Goal: Task Accomplishment & Management: Complete application form

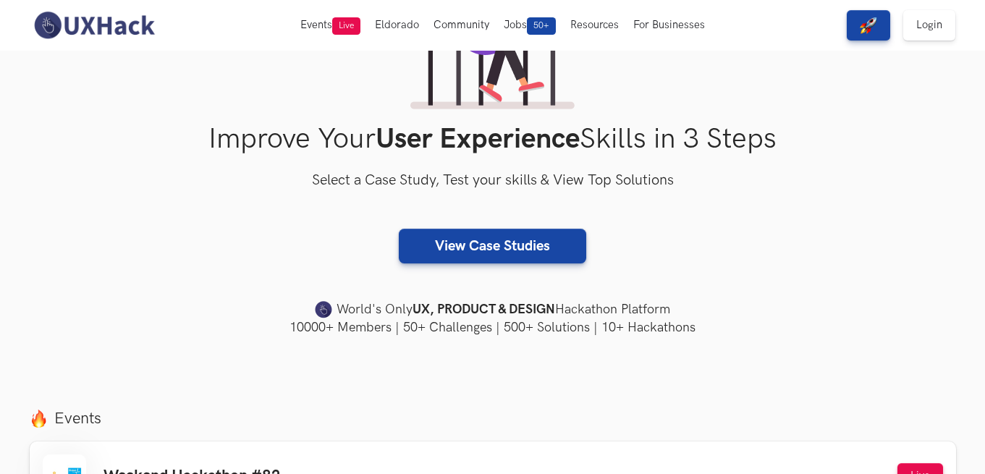
scroll to position [72, 0]
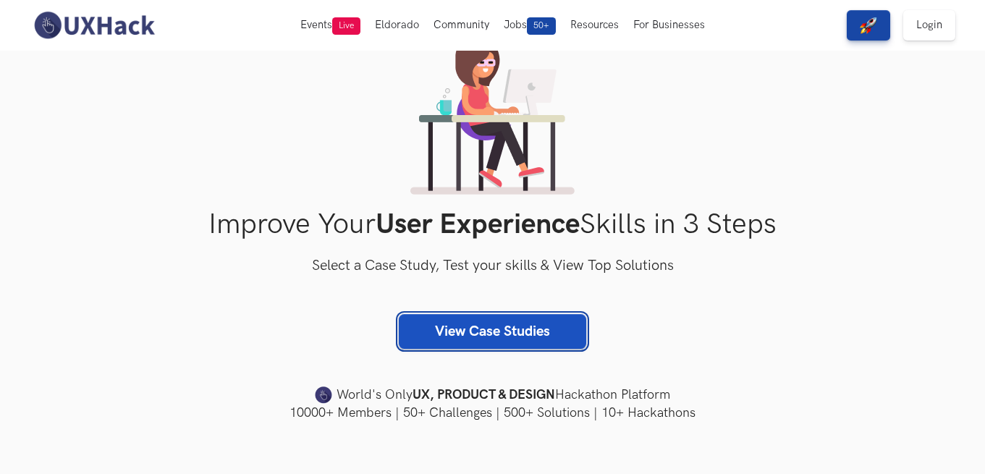
click at [442, 336] on link "View Case Studies" at bounding box center [492, 331] width 187 height 35
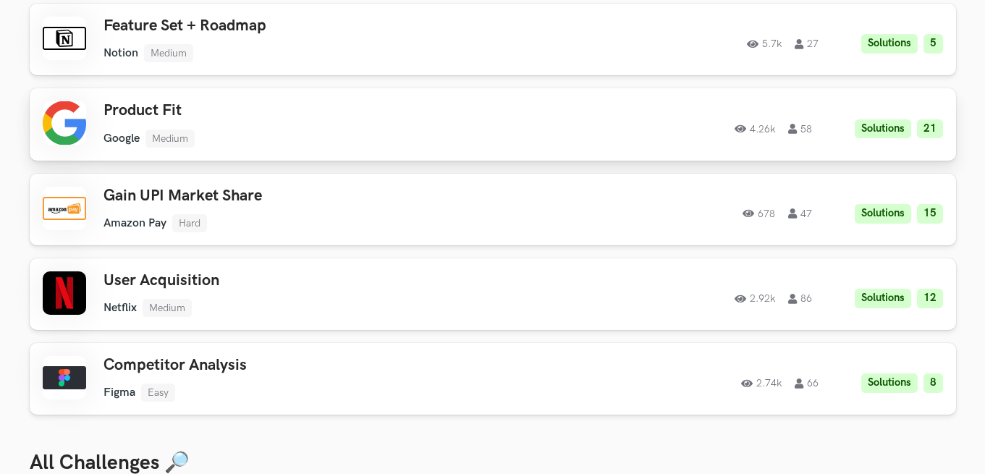
scroll to position [217, 0]
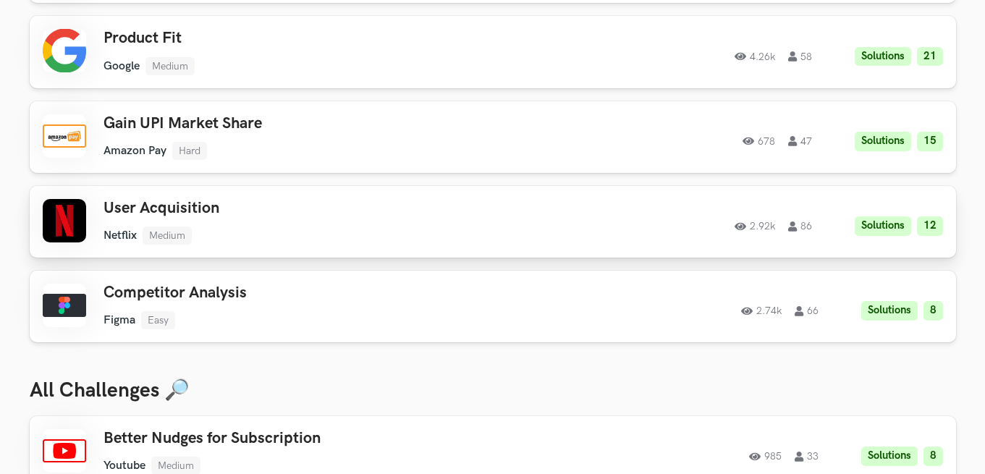
click at [302, 219] on div "User Acquisition Netflix Medium Netflix Medium Solutions 12 2.92k 86" at bounding box center [308, 222] width 411 height 46
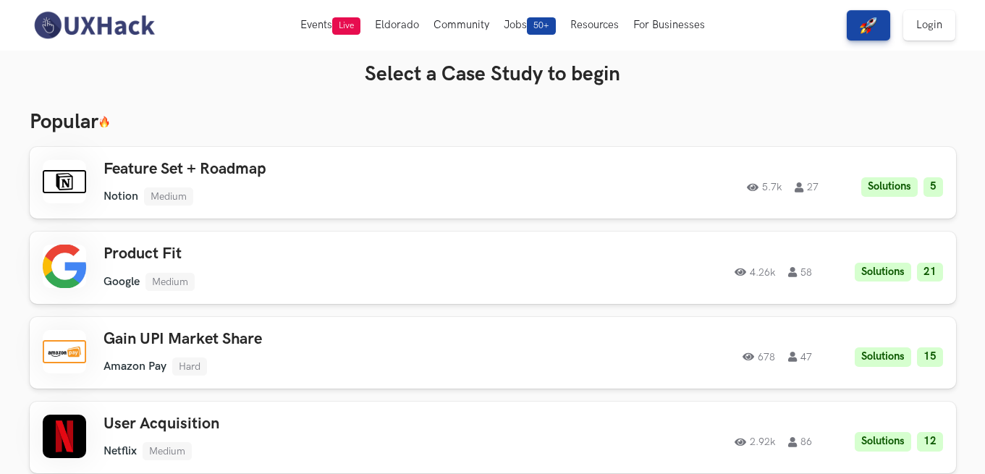
scroll to position [0, 0]
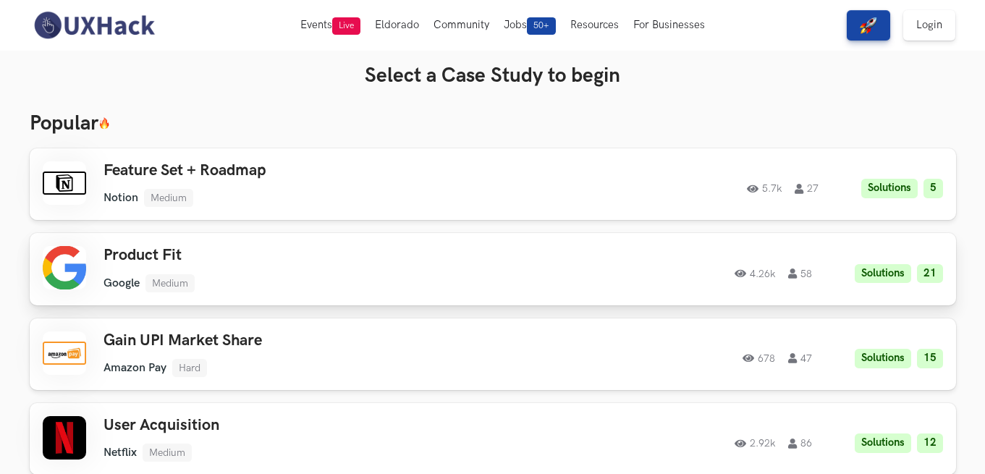
click at [218, 271] on div "Product Fit Google Medium Google Medium Solutions 21 4.26k 58" at bounding box center [308, 269] width 411 height 46
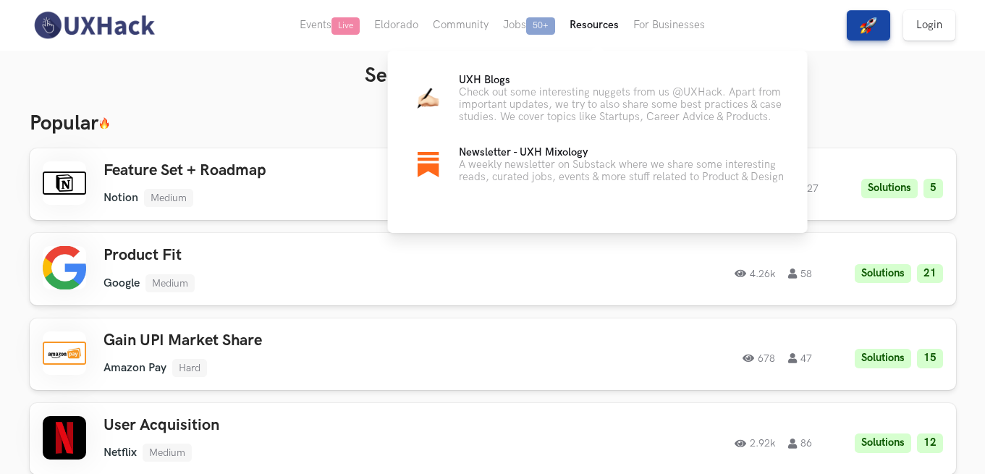
click at [603, 22] on button "Resources" at bounding box center [594, 25] width 64 height 51
click at [569, 117] on p "Check out some interesting nuggets from us @UXHack. Apart from important update…" at bounding box center [622, 104] width 326 height 37
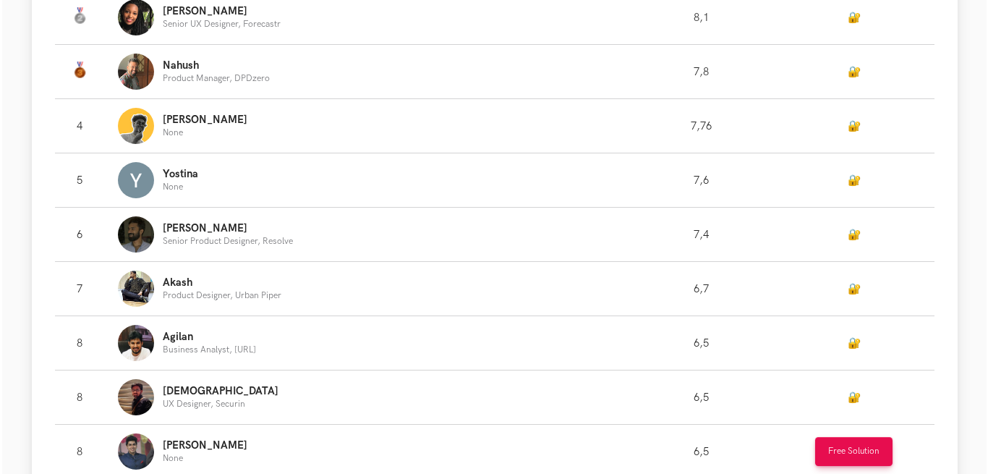
scroll to position [796, 0]
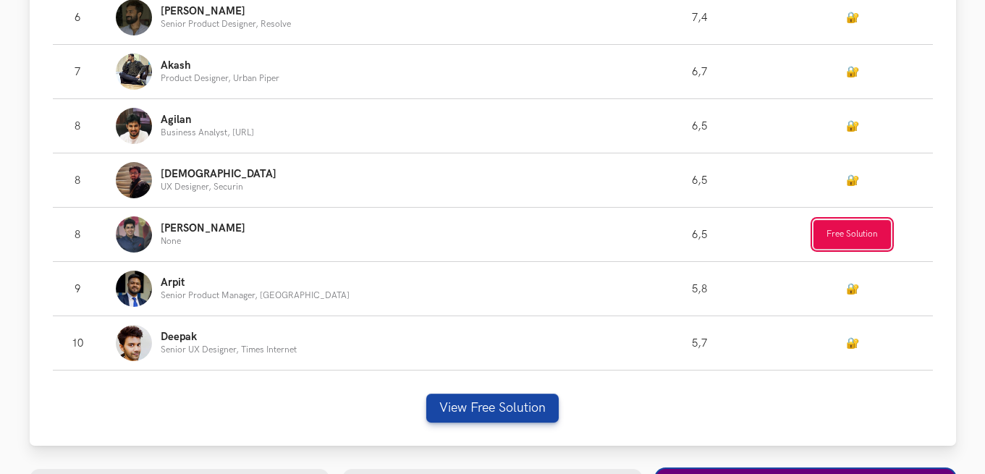
click at [863, 249] on button "Free Solution" at bounding box center [851, 234] width 77 height 29
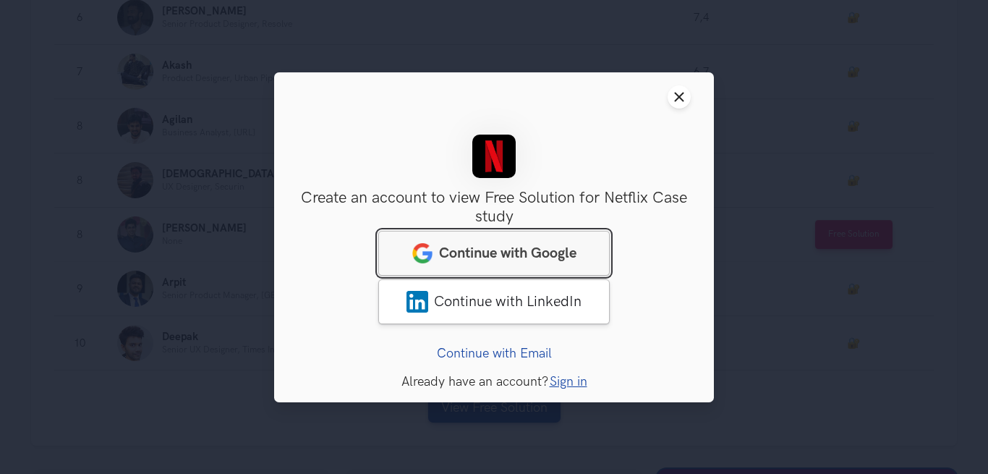
click at [542, 245] on span "Continue with Google" at bounding box center [507, 252] width 137 height 17
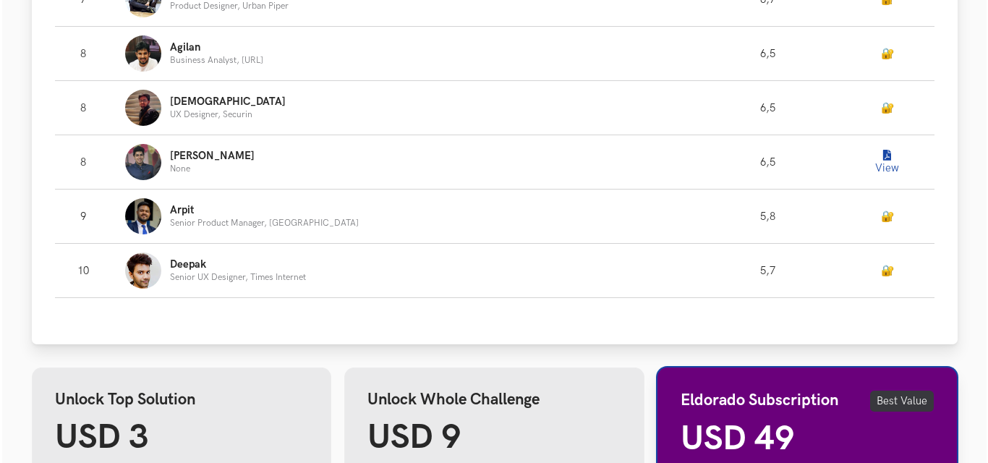
scroll to position [941, 0]
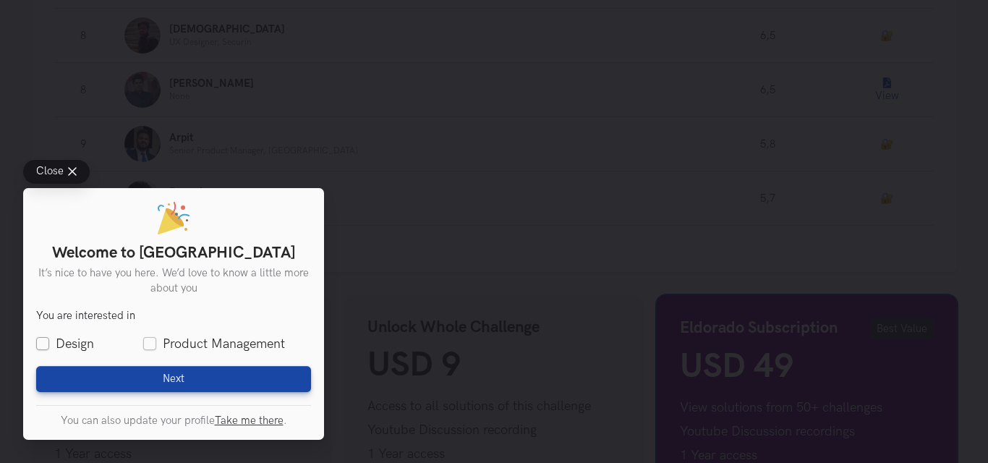
click at [46, 341] on label "Design" at bounding box center [65, 344] width 58 height 18
click at [46, 341] on input "Design" at bounding box center [42, 344] width 13 height 13
checkbox input "true"
click at [153, 339] on label "Product Management" at bounding box center [214, 344] width 142 height 18
click at [153, 339] on input "Product Management" at bounding box center [149, 344] width 13 height 13
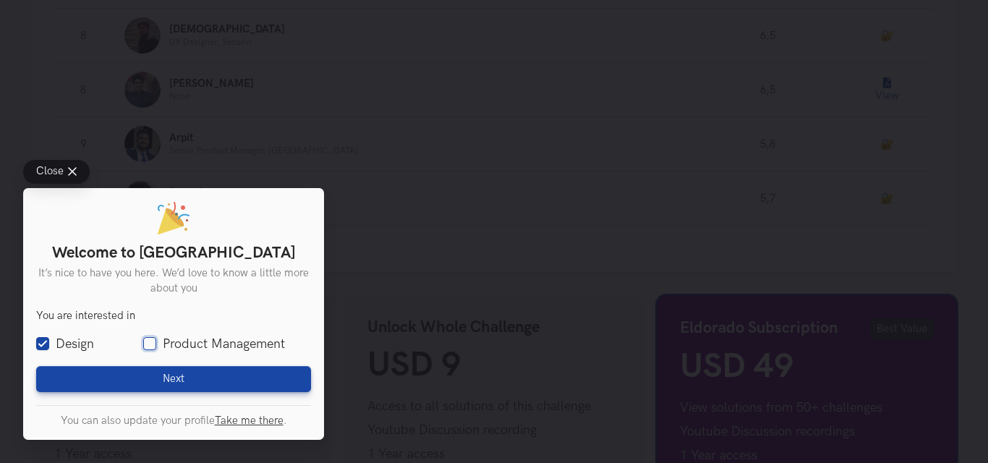
checkbox input "true"
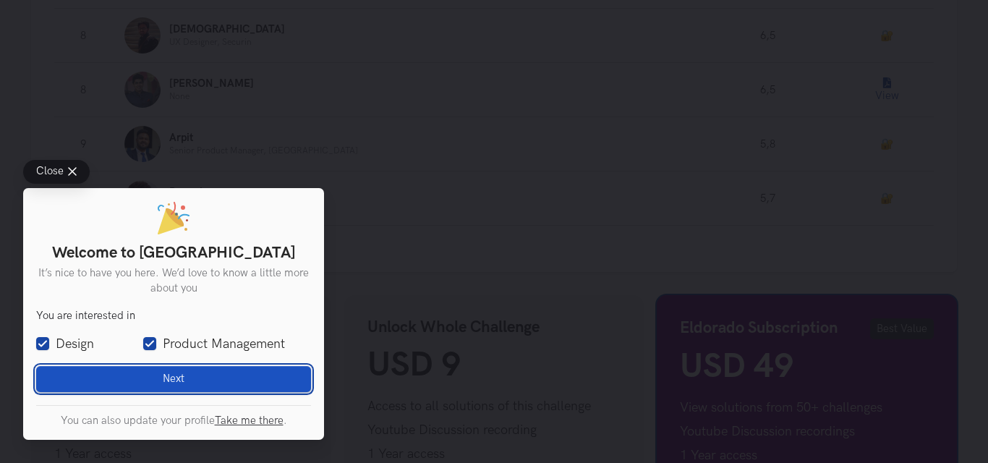
click at [159, 376] on button "Next Loading" at bounding box center [173, 379] width 275 height 26
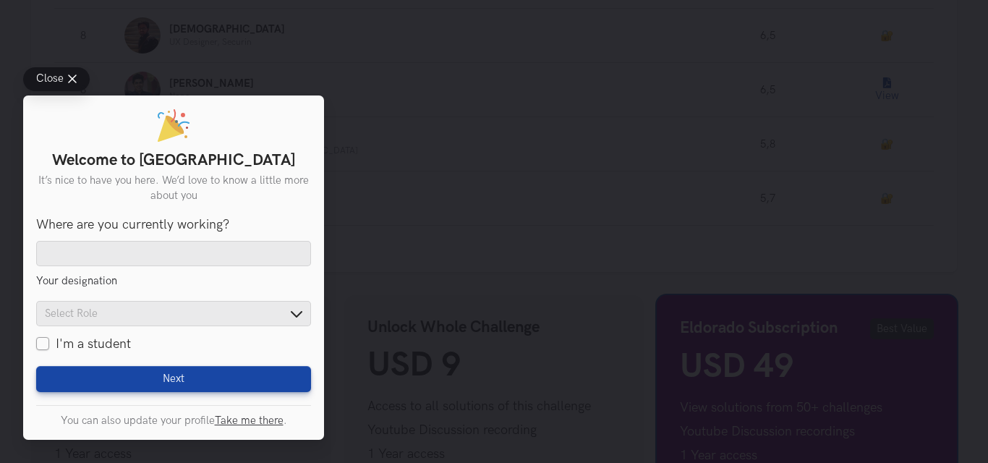
click at [75, 348] on label "I'm a student" at bounding box center [83, 344] width 95 height 18
click at [49, 348] on input "I'm a student" at bounding box center [42, 344] width 13 height 13
checkbox input "true"
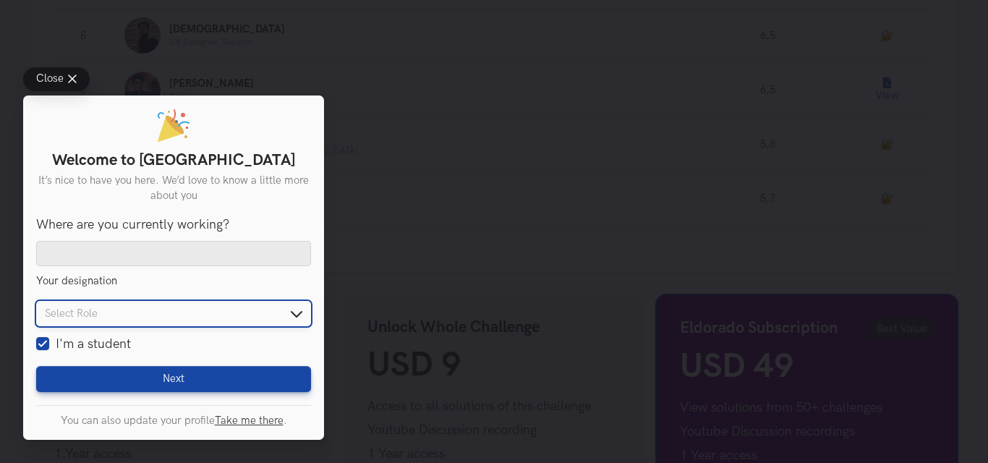
click at [162, 305] on input "text" at bounding box center [173, 313] width 275 height 25
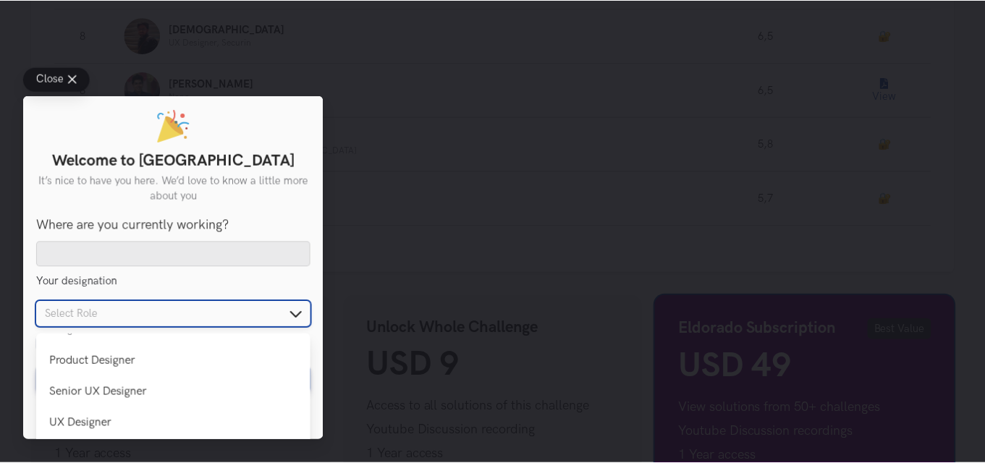
scroll to position [0, 0]
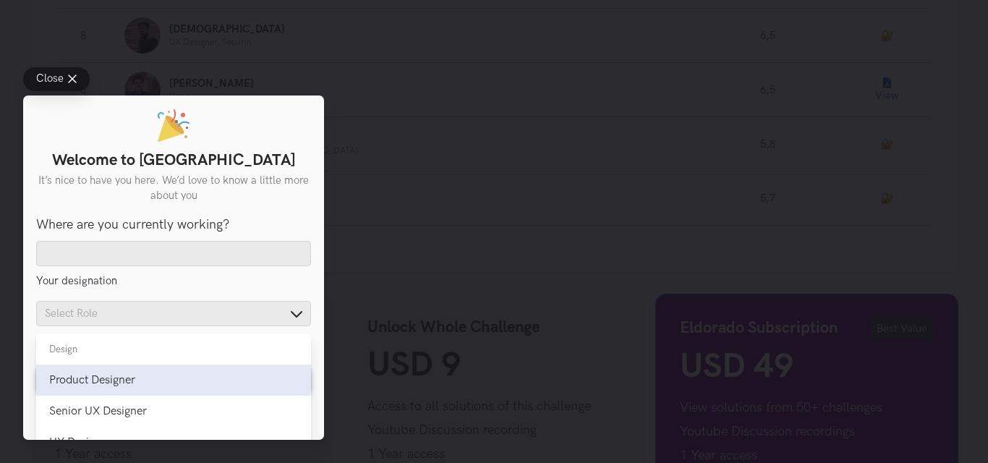
click at [122, 378] on div "Product Designer" at bounding box center [173, 380] width 249 height 14
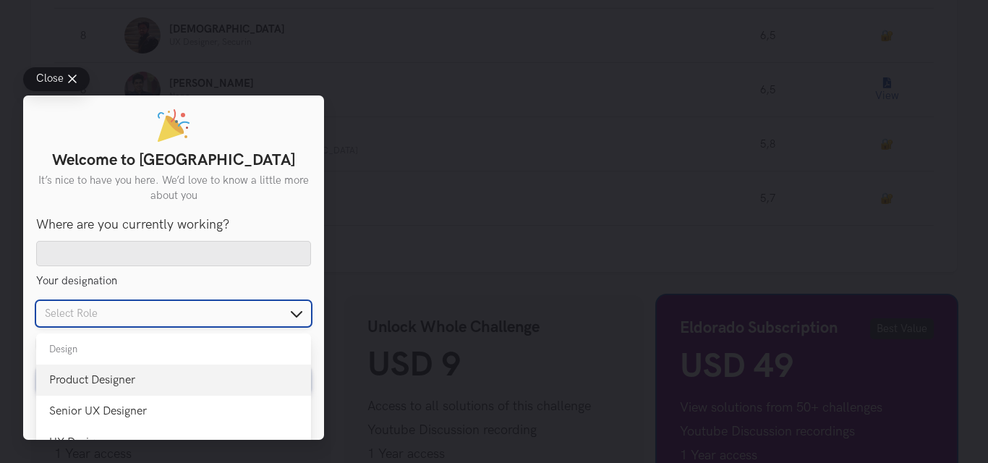
type input "Product Designer"
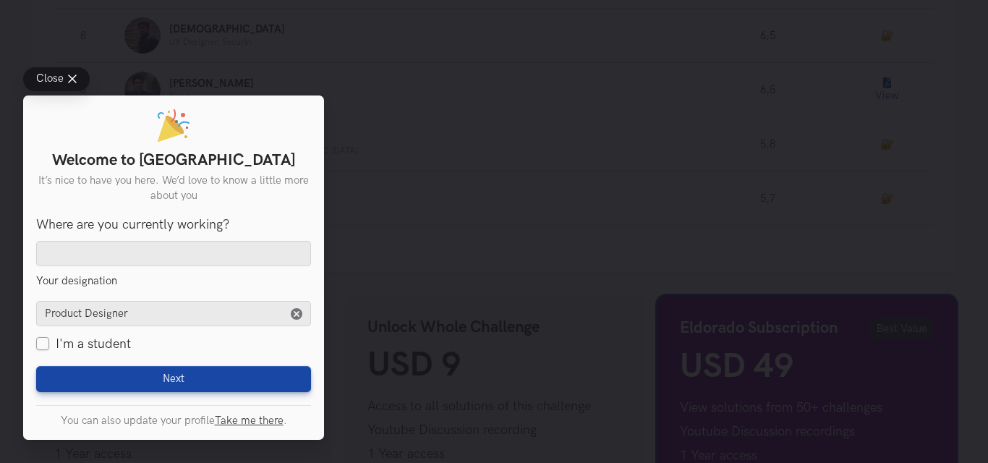
click at [42, 335] on label "I'm a student" at bounding box center [83, 344] width 95 height 18
click at [42, 338] on input "I'm a student" at bounding box center [42, 344] width 13 height 13
checkbox input "true"
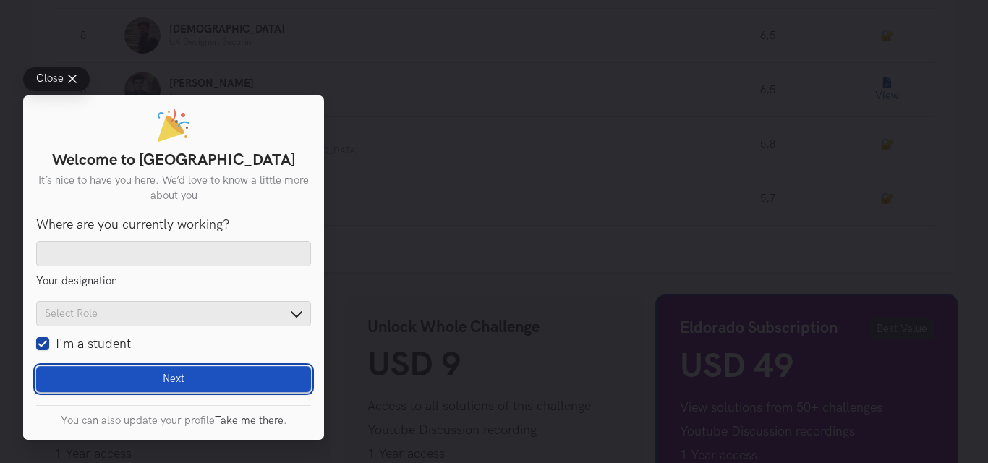
click at [179, 376] on span "Next" at bounding box center [174, 379] width 22 height 13
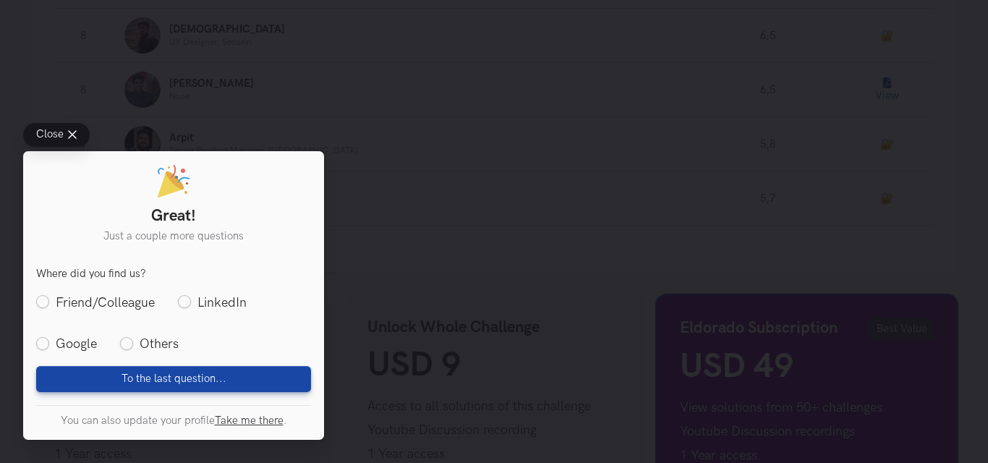
click at [132, 345] on label "Others" at bounding box center [149, 344] width 59 height 18
click at [132, 345] on input "Others" at bounding box center [126, 344] width 13 height 13
radio input "true"
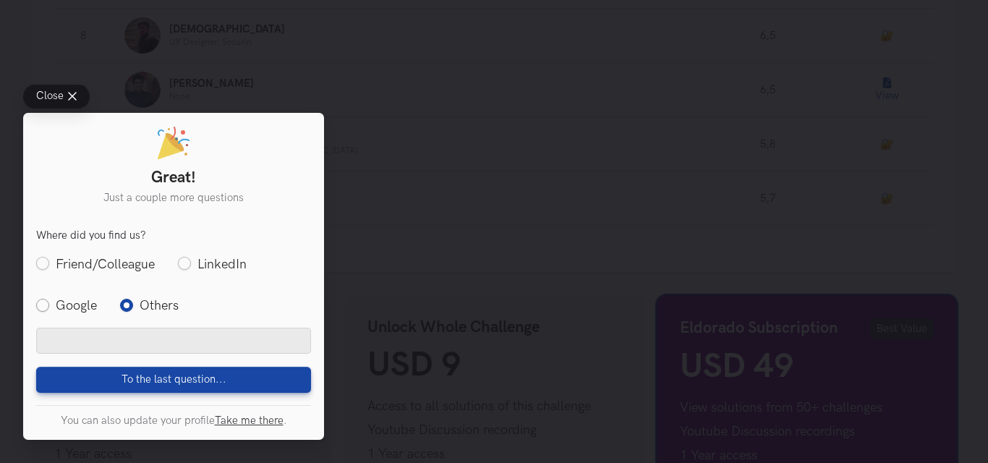
click at [84, 297] on label "Google" at bounding box center [66, 305] width 61 height 18
click at [49, 299] on input "Google" at bounding box center [42, 305] width 13 height 13
radio input "true"
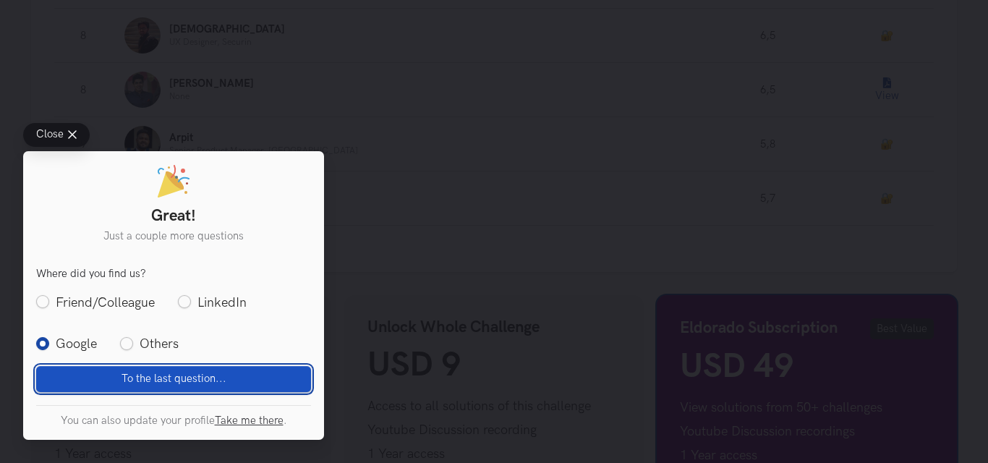
click at [136, 373] on span "To the last question..." at bounding box center [174, 379] width 105 height 13
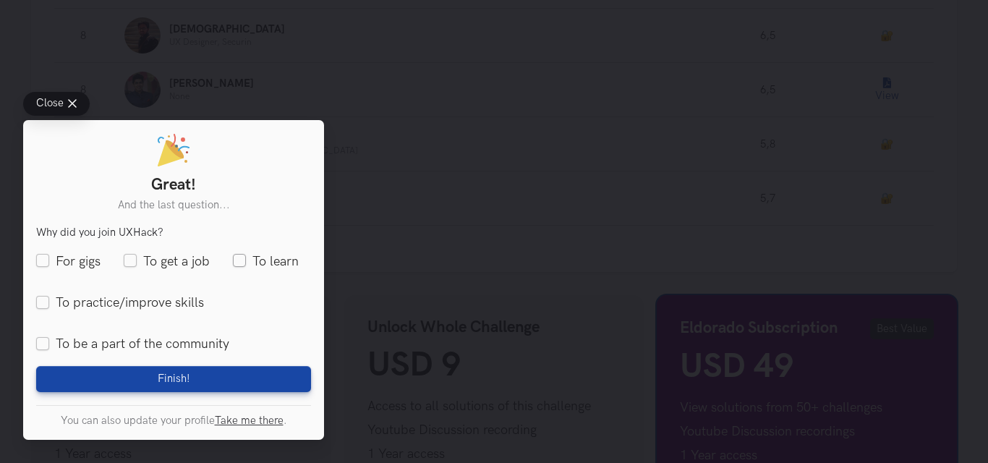
click at [242, 255] on label "To learn" at bounding box center [266, 262] width 66 height 18
click at [242, 255] on input "To learn" at bounding box center [239, 261] width 13 height 13
checkbox input "true"
click at [132, 294] on label "To practice/improve skills" at bounding box center [120, 303] width 168 height 18
click at [49, 296] on input "To practice/improve skills" at bounding box center [42, 302] width 13 height 13
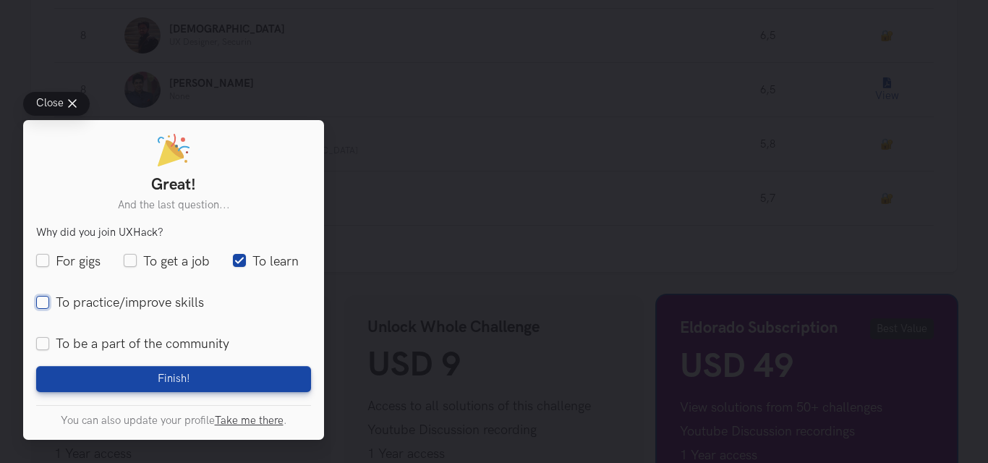
checkbox input "true"
click at [66, 335] on label "To be a part of the community" at bounding box center [132, 344] width 193 height 18
click at [49, 338] on input "To be a part of the community" at bounding box center [42, 344] width 13 height 13
checkbox input "true"
click at [140, 253] on label "To get a job" at bounding box center [167, 262] width 86 height 18
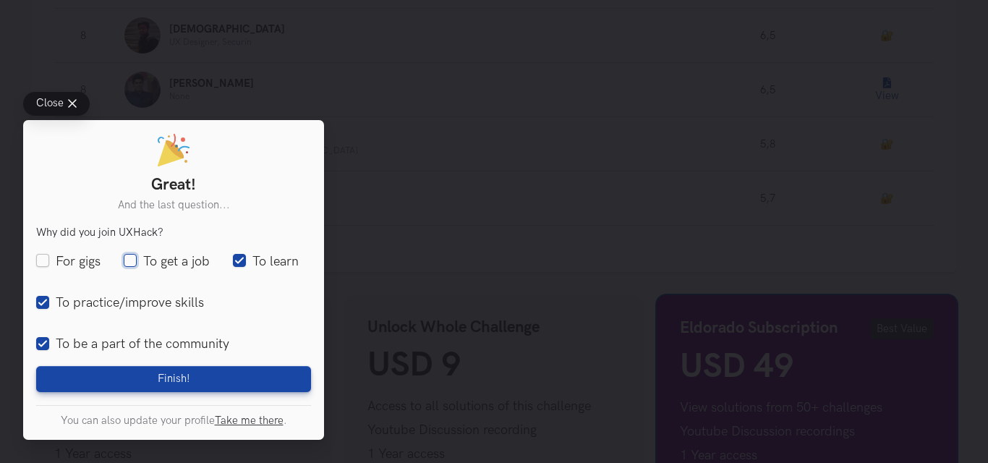
click at [137, 255] on input "To get a job" at bounding box center [130, 261] width 13 height 13
checkbox input "true"
click at [56, 254] on label "For gigs" at bounding box center [68, 262] width 64 height 18
click at [49, 255] on input "For gigs" at bounding box center [42, 261] width 13 height 13
checkbox input "true"
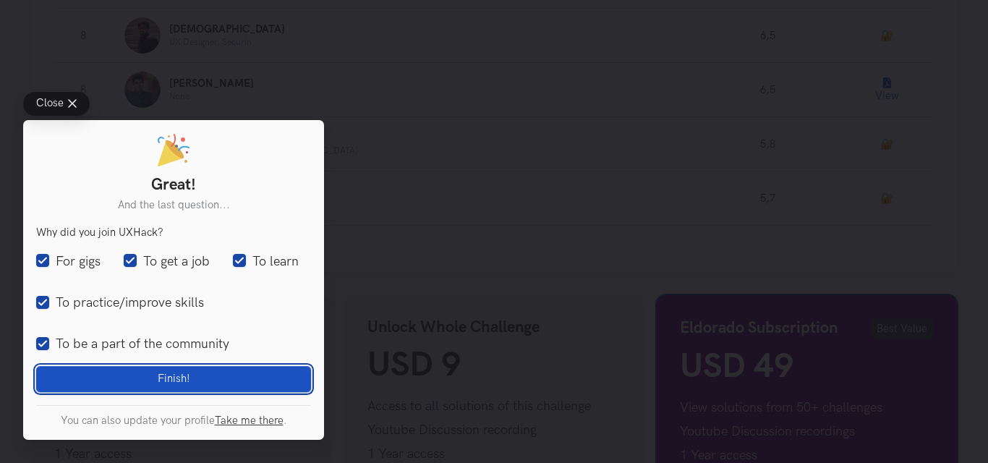
click at [112, 370] on button "Finish! Loading" at bounding box center [173, 379] width 275 height 26
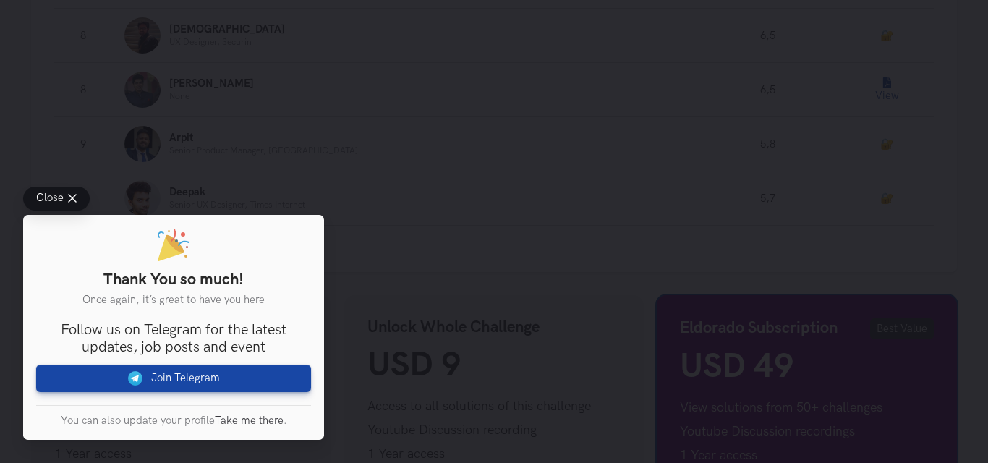
click at [73, 187] on button "Close" at bounding box center [56, 199] width 67 height 24
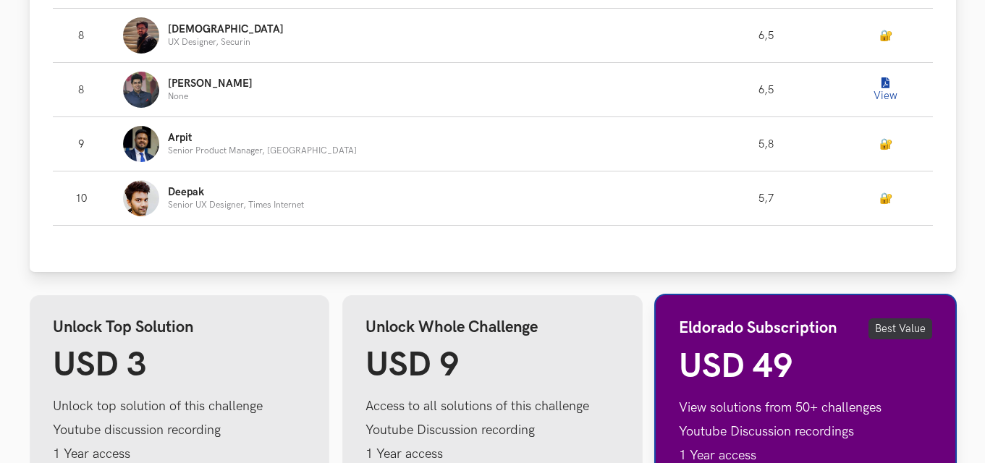
click at [881, 89] on icon "Leaderboard" at bounding box center [885, 83] width 8 height 11
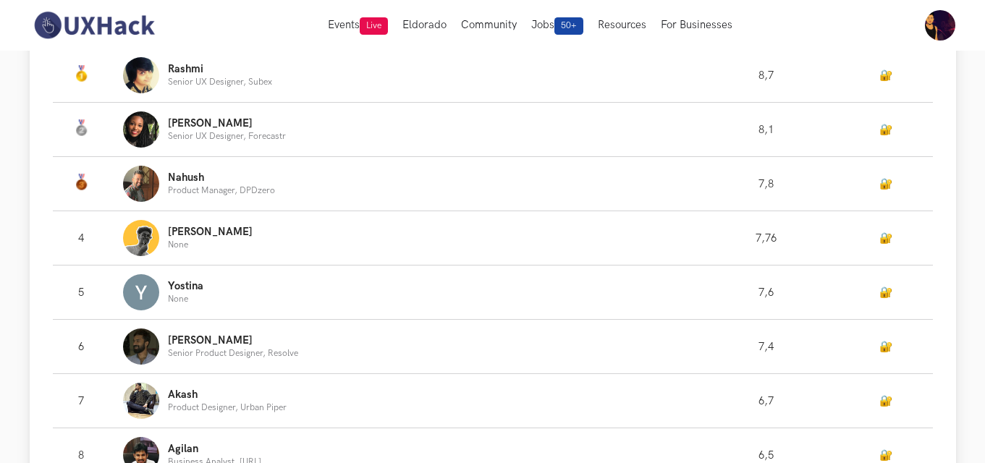
scroll to position [434, 0]
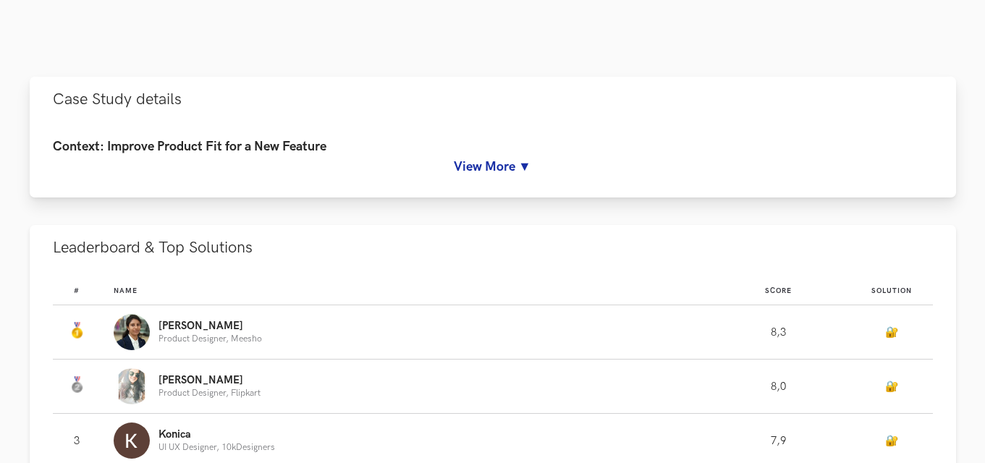
scroll to position [722, 0]
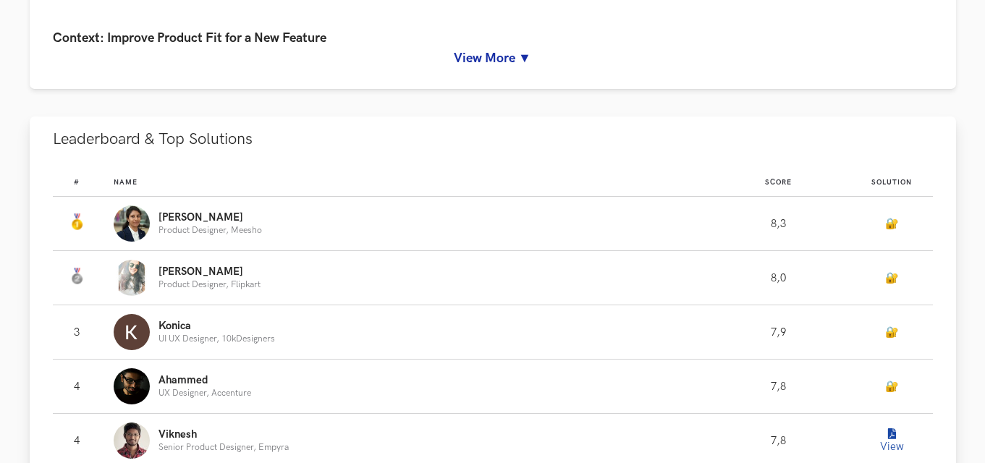
click at [231, 224] on p "[PERSON_NAME]" at bounding box center [209, 218] width 103 height 12
click at [161, 235] on p "Product Designer, Meesho" at bounding box center [209, 230] width 103 height 9
click at [148, 242] on img "Leaderboard" at bounding box center [132, 223] width 36 height 36
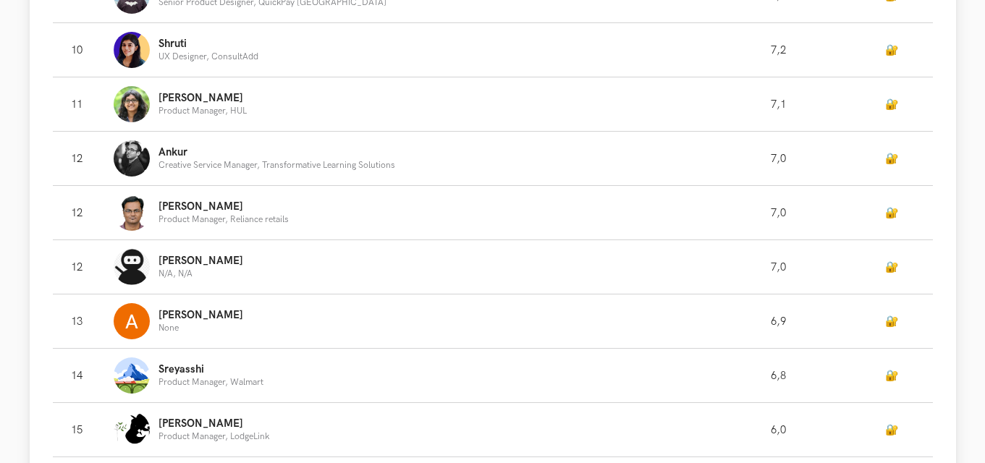
scroll to position [1663, 0]
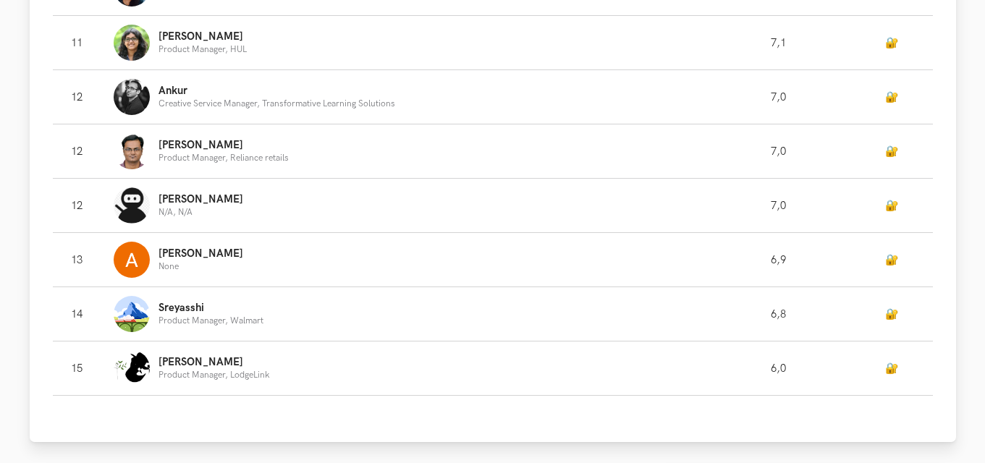
click at [882, 280] on td "🔐" at bounding box center [892, 260] width 82 height 54
click at [889, 266] on link "🔐" at bounding box center [891, 260] width 13 height 12
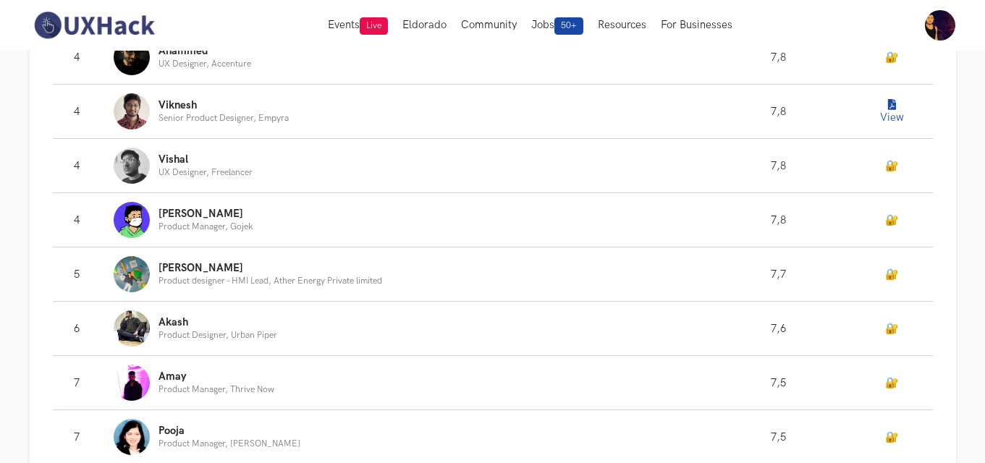
scroll to position [989, 0]
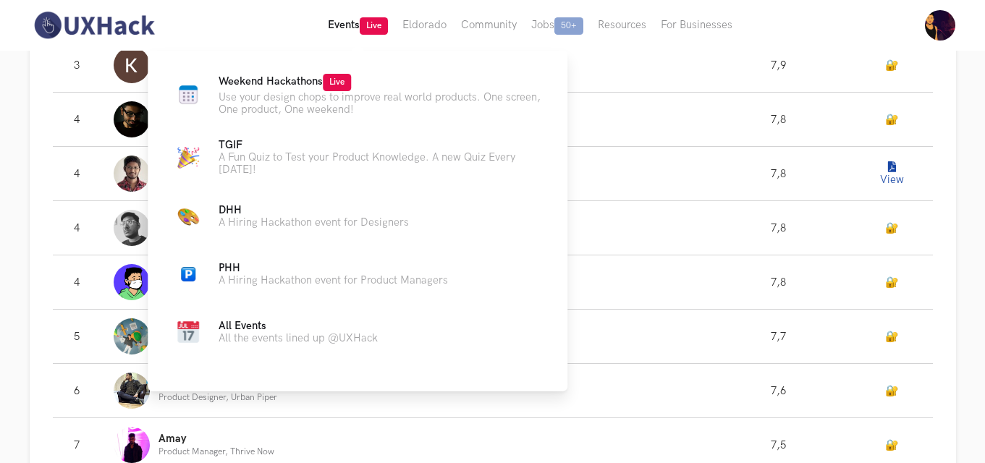
click at [345, 26] on button "Events Live" at bounding box center [358, 25] width 75 height 51
click at [442, 172] on p "A Fun Quiz to Test your Product Knowledge. A new Quiz Every [DATE]!" at bounding box center [382, 163] width 326 height 25
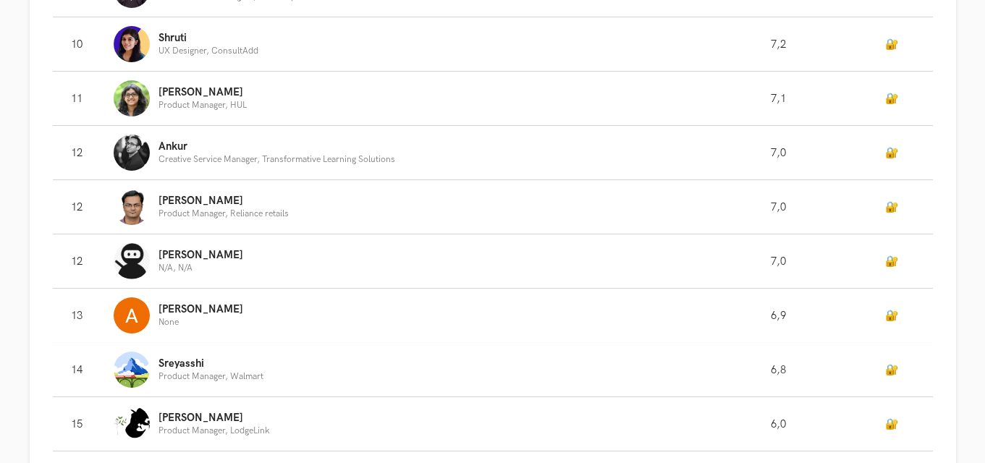
scroll to position [1663, 0]
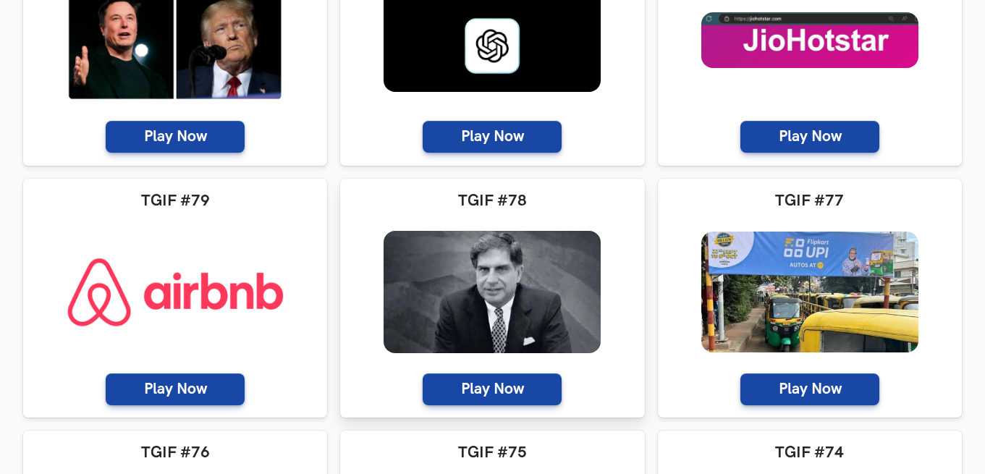
scroll to position [2026, 0]
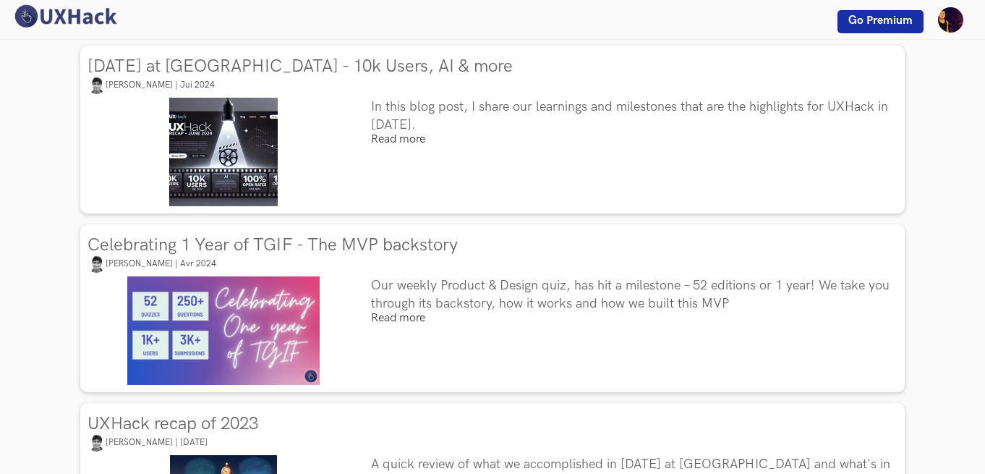
scroll to position [362, 0]
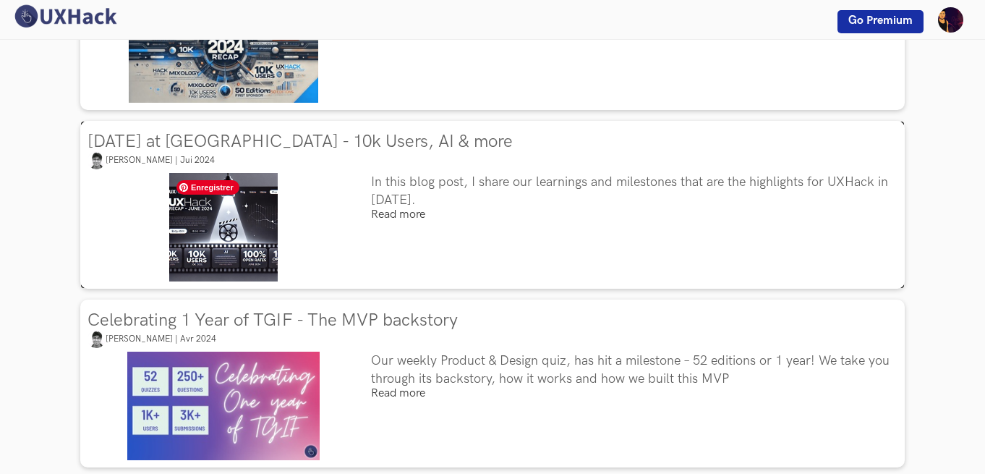
click at [229, 213] on img at bounding box center [223, 227] width 109 height 109
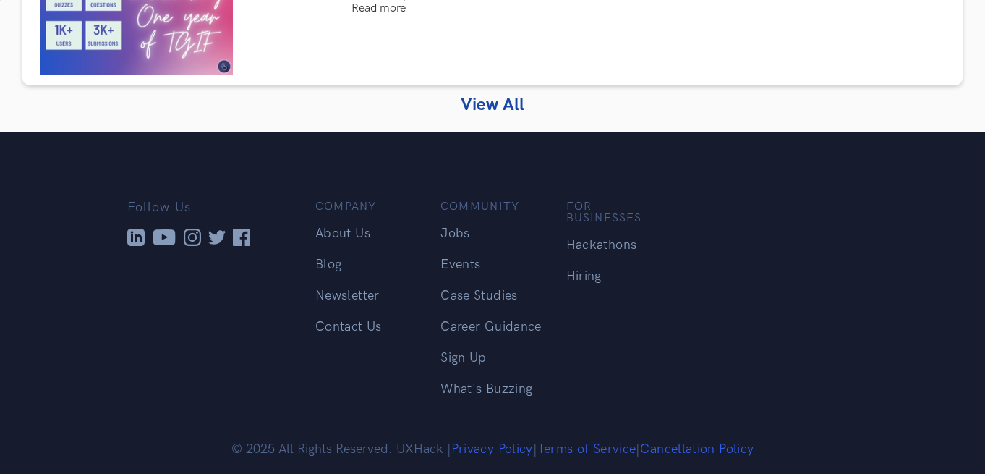
scroll to position [2013, 0]
